Goal: Answer question/provide support: Share knowledge or assist other users

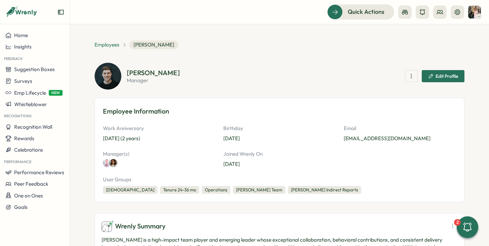
click at [110, 47] on span "Employees" at bounding box center [107, 44] width 25 height 7
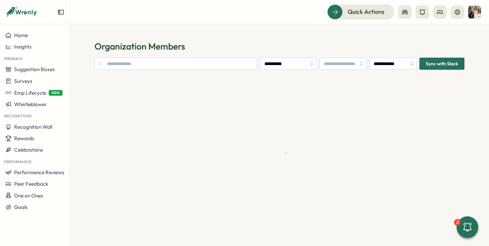
type input "**********"
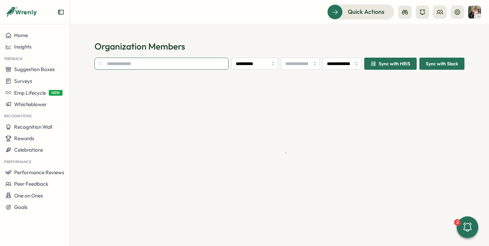
click at [136, 67] on input "text" at bounding box center [162, 64] width 134 height 12
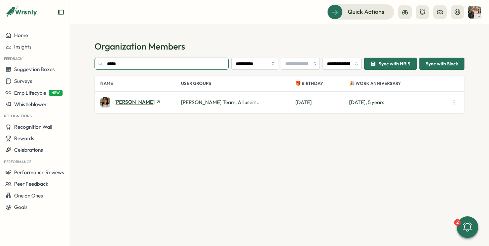
type input "*****"
click at [133, 104] on span "[PERSON_NAME]" at bounding box center [134, 101] width 40 height 5
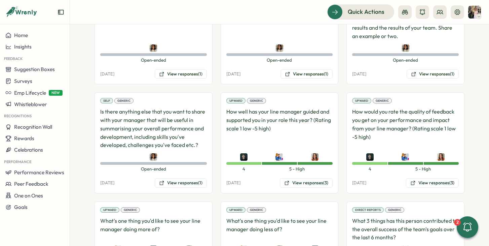
scroll to position [598, 0]
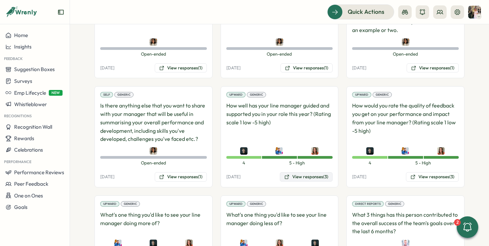
click at [292, 172] on button "View responses (3)" at bounding box center [306, 176] width 53 height 9
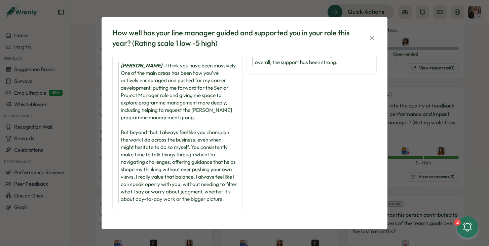
scroll to position [112, 0]
click at [421, 150] on div "How well has your line manager guided and supported you in your role this year?…" at bounding box center [244, 123] width 489 height 246
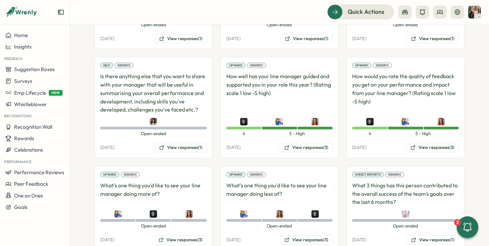
scroll to position [633, 0]
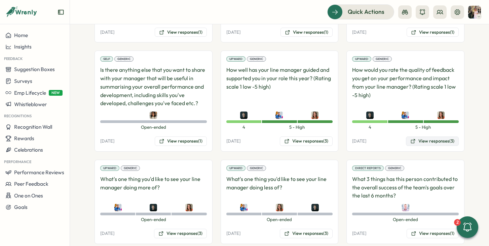
click at [427, 136] on button "View responses (3)" at bounding box center [432, 140] width 53 height 9
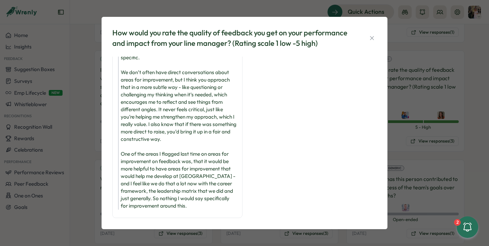
scroll to position [121, 0]
click at [444, 112] on div "How would you rate the quality of feedback you get on your performance and impa…" at bounding box center [244, 123] width 489 height 246
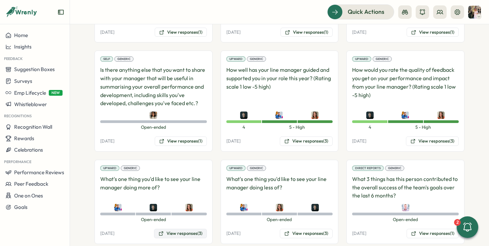
click at [191, 228] on button "View responses (3)" at bounding box center [180, 232] width 53 height 9
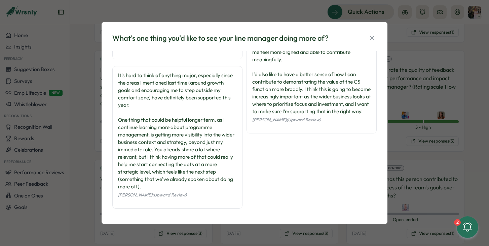
scroll to position [70, 0]
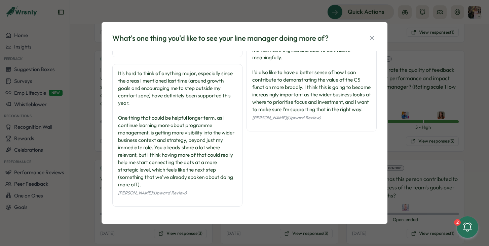
click at [425, 112] on div "What's one thing you'd like to see your line manager doing more of? It would be…" at bounding box center [244, 123] width 489 height 246
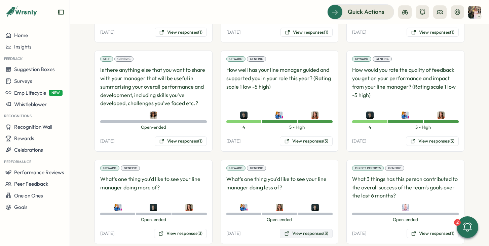
click at [296, 228] on button "View responses (3)" at bounding box center [306, 232] width 53 height 9
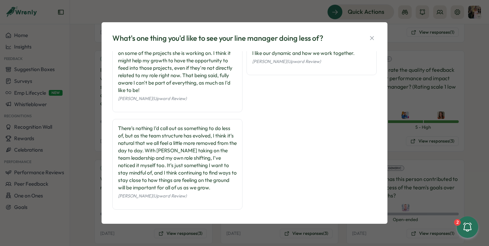
scroll to position [18, 0]
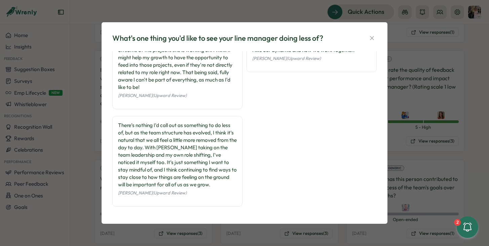
click at [428, 95] on div "What's one thing you'd like to see your line manager doing less of? I would lik…" at bounding box center [244, 123] width 489 height 246
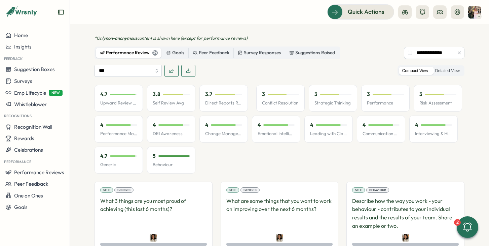
scroll to position [333, 0]
